Goal: Communication & Community: Answer question/provide support

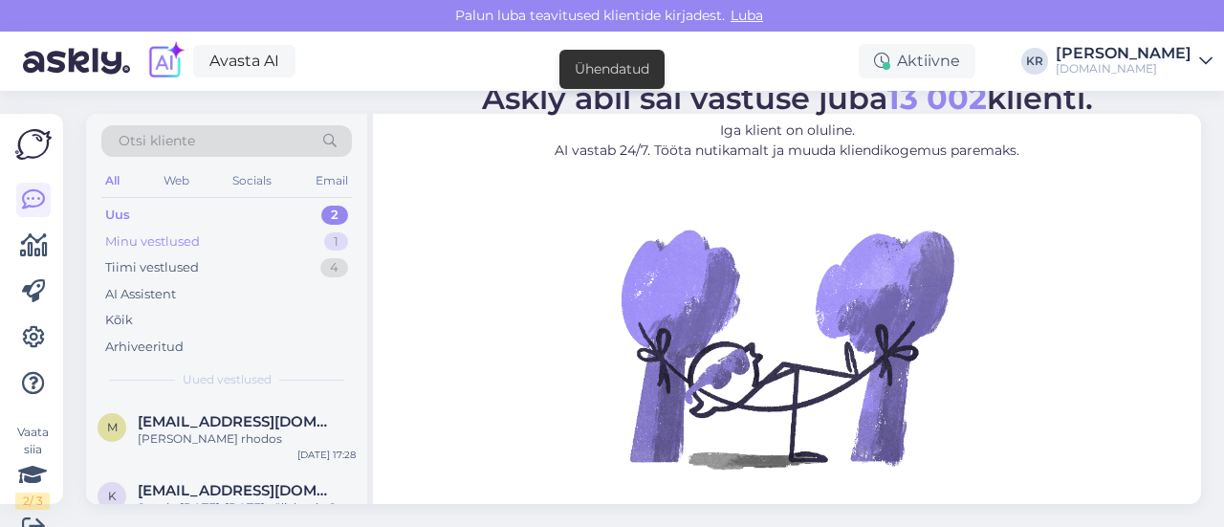
click at [210, 232] on div "Minu vestlused 1" at bounding box center [226, 242] width 251 height 27
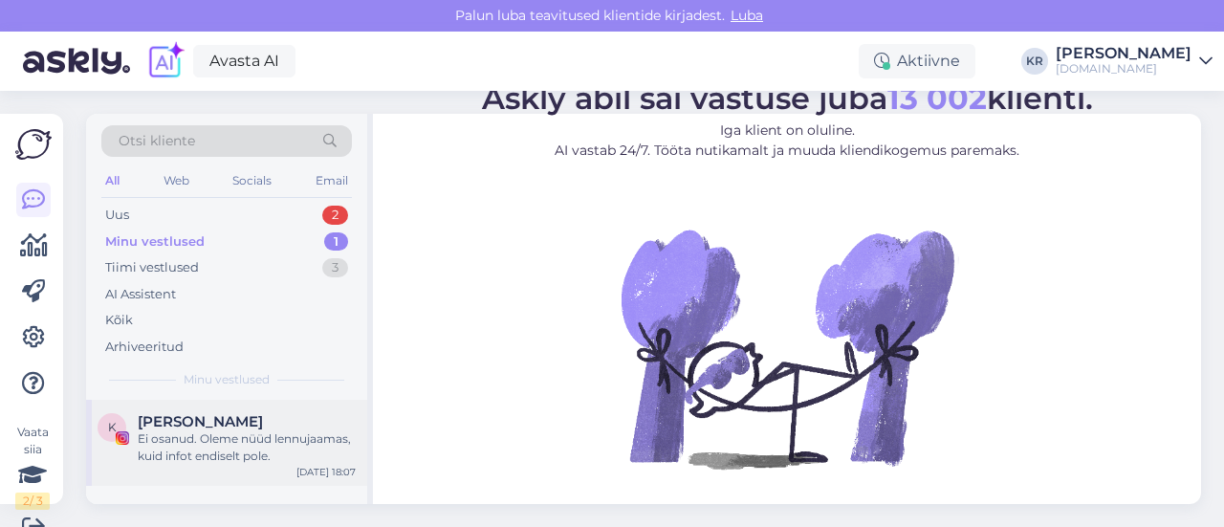
click at [219, 414] on span "[PERSON_NAME]" at bounding box center [200, 421] width 125 height 17
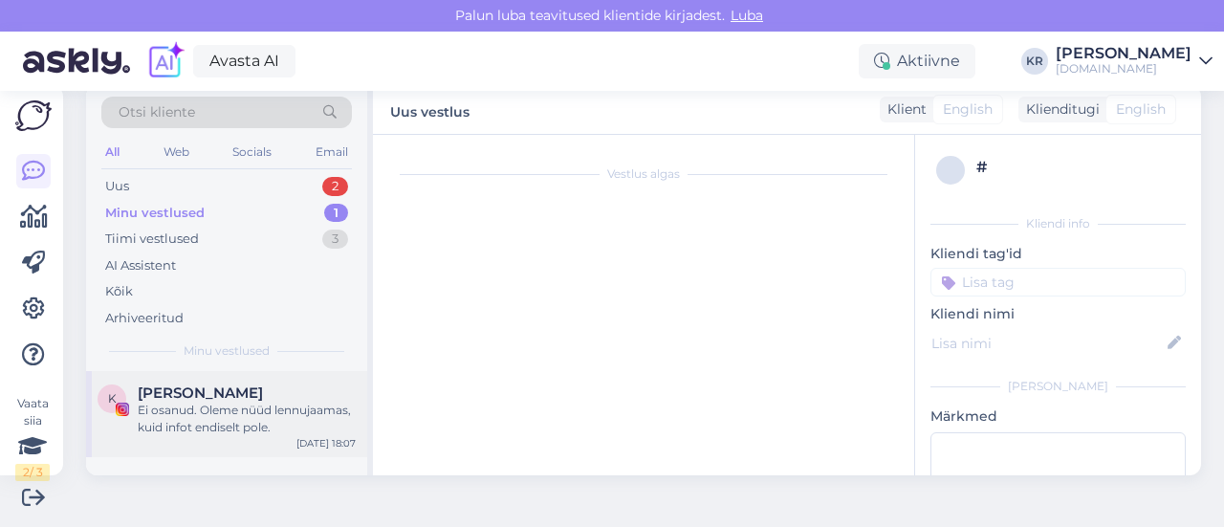
scroll to position [3982, 0]
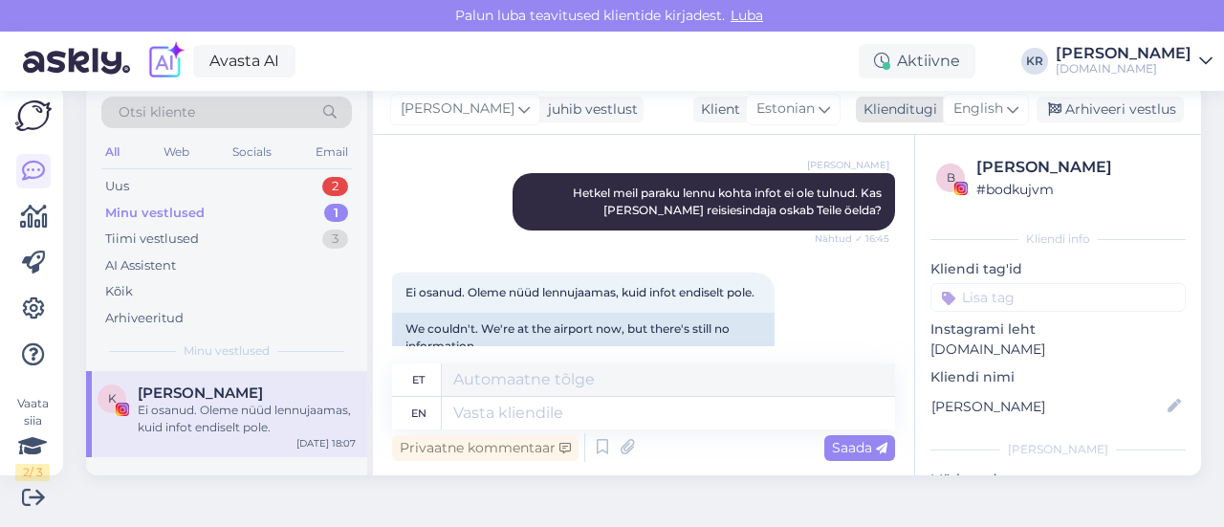
click at [985, 108] on span "English" at bounding box center [978, 108] width 50 height 21
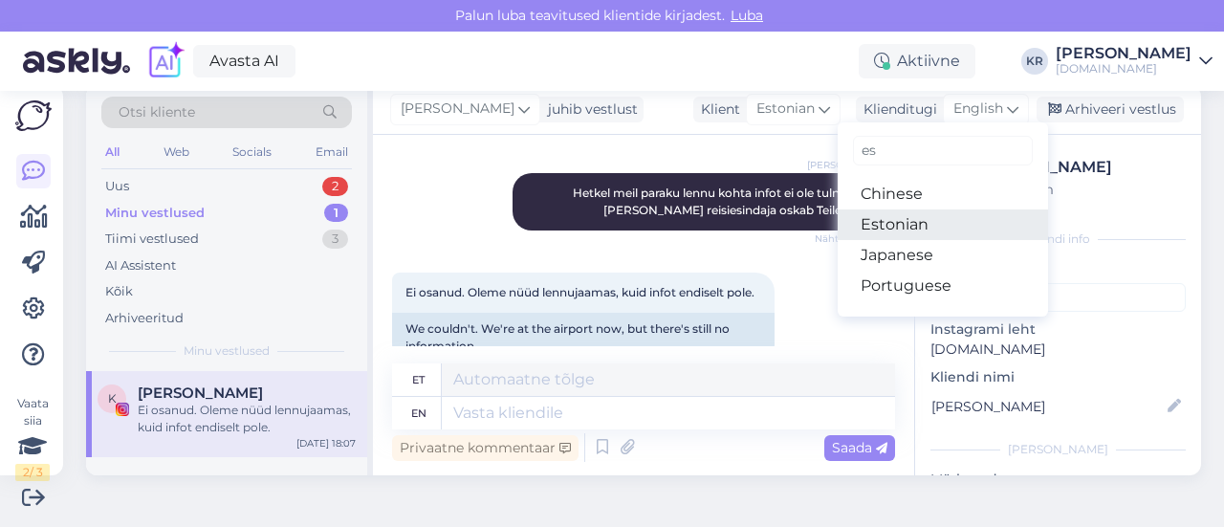
type input "es"
click at [885, 219] on link "Estonian" at bounding box center [943, 224] width 210 height 31
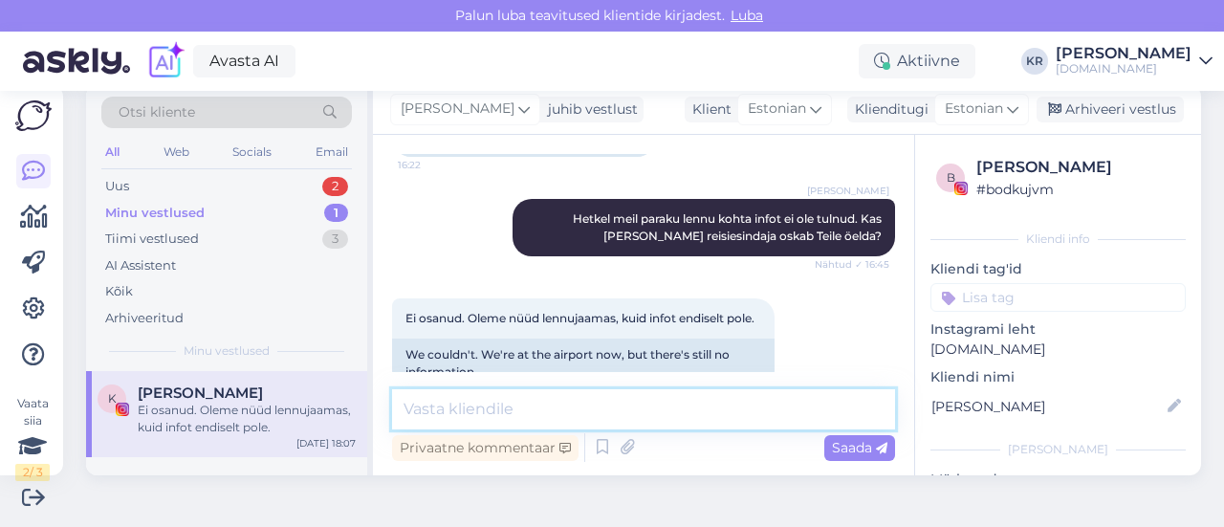
drag, startPoint x: 564, startPoint y: 405, endPoint x: 583, endPoint y: 393, distance: 22.8
click at [564, 405] on textarea at bounding box center [643, 409] width 503 height 40
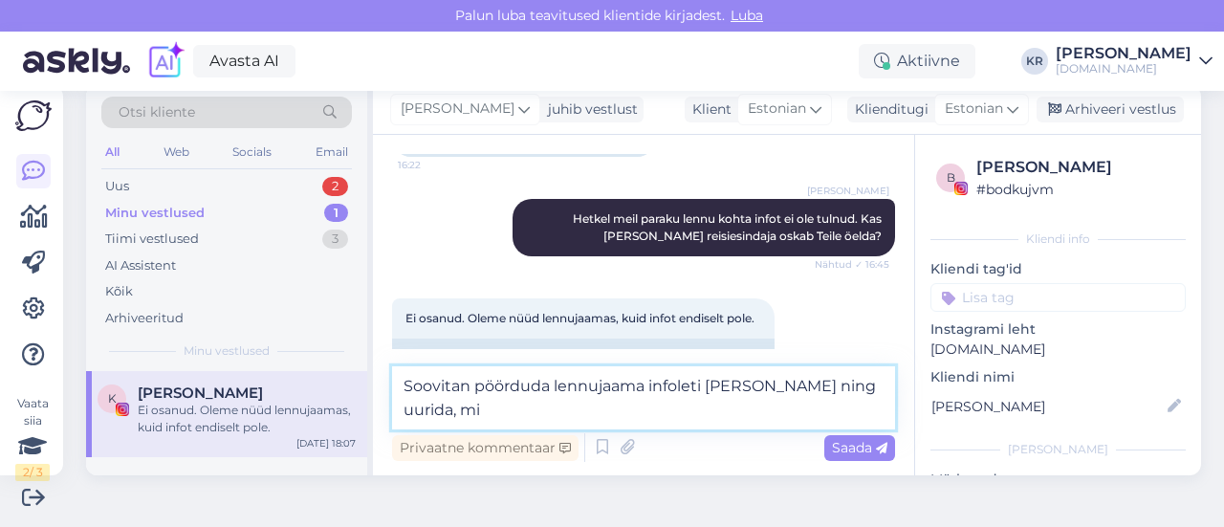
scroll to position [3979, 0]
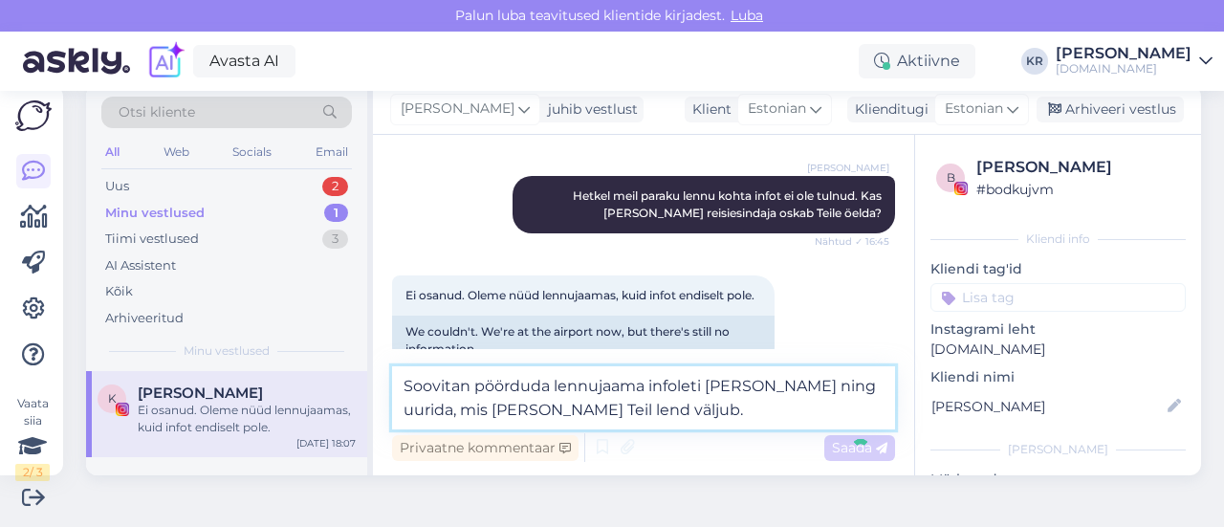
type textarea "Soovitan pöörduda lennujaama infoleti [PERSON_NAME] ning uurida, mis [PERSON_NA…"
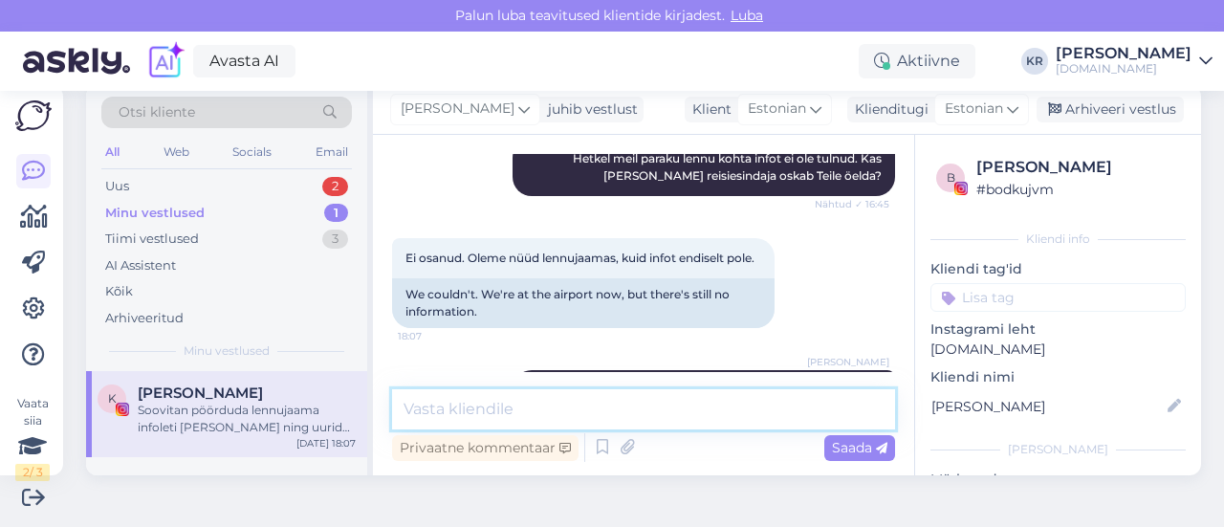
scroll to position [4055, 0]
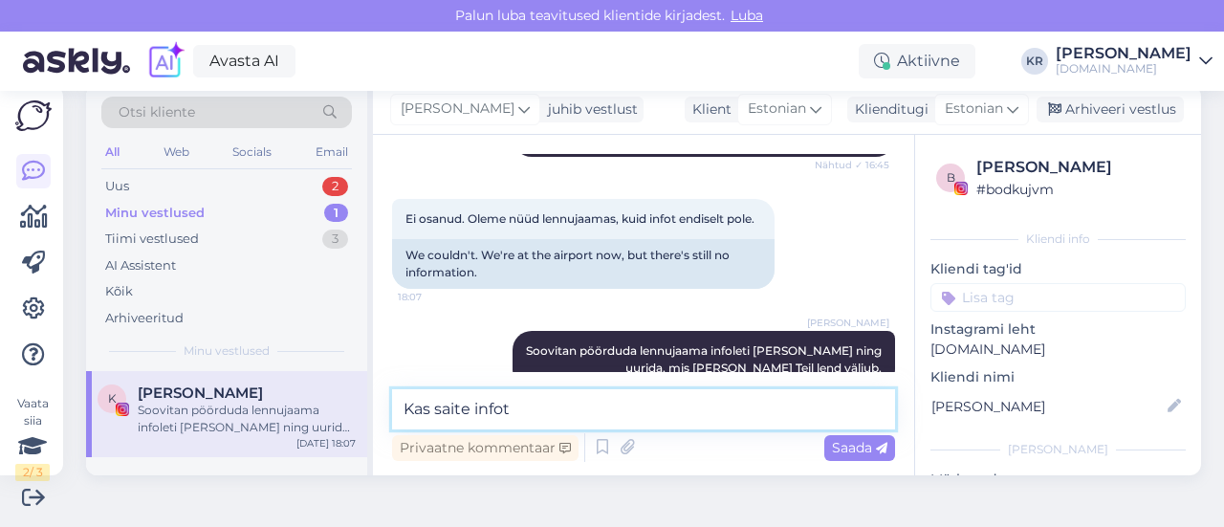
type textarea "Kas saite infot?"
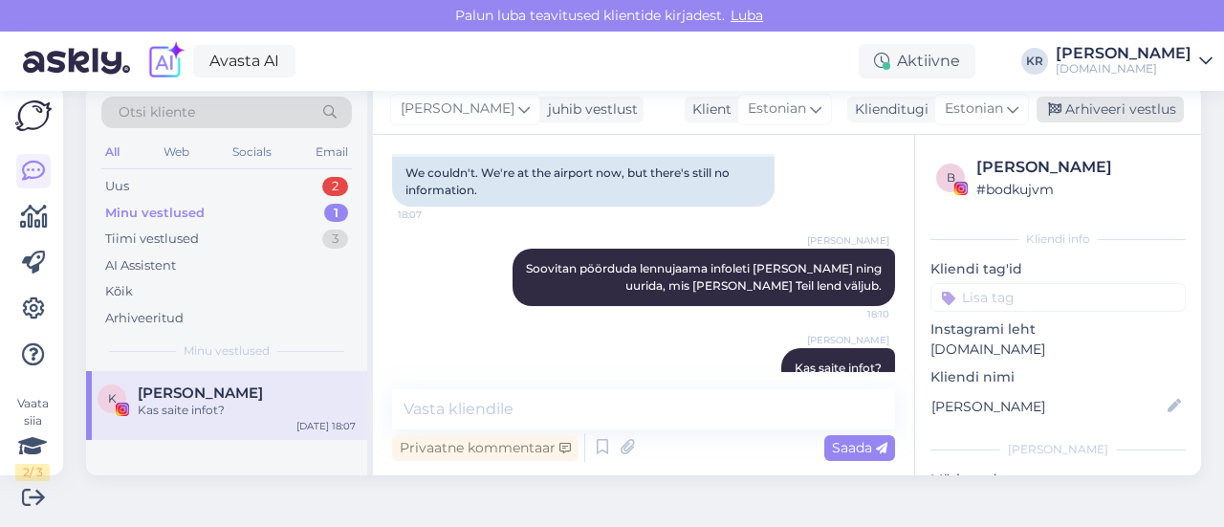
click at [1105, 104] on div "Arhiveeri vestlus" at bounding box center [1110, 110] width 147 height 26
